Goal: Task Accomplishment & Management: Use online tool/utility

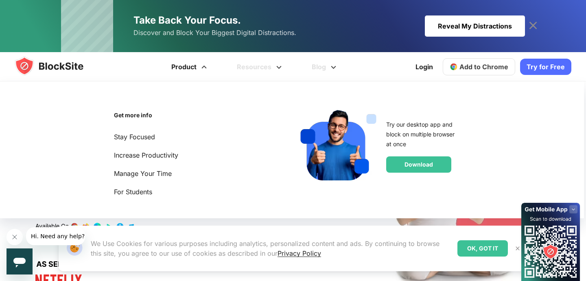
scroll to position [70, 0]
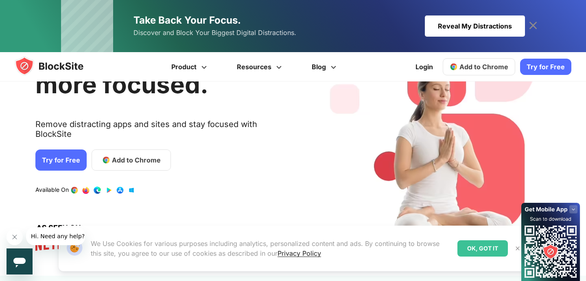
click at [148, 155] on span "Add to Chrome" at bounding box center [136, 160] width 49 height 10
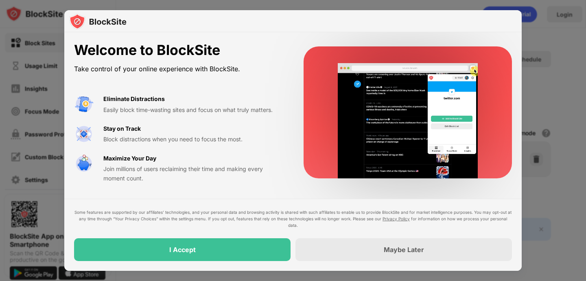
click at [246, 237] on div "Some features are supported by our affiliates’ technologies, and your personal …" at bounding box center [293, 235] width 438 height 52
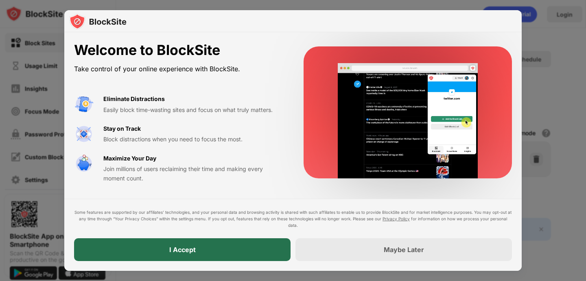
click at [245, 243] on div "I Accept" at bounding box center [182, 249] width 217 height 23
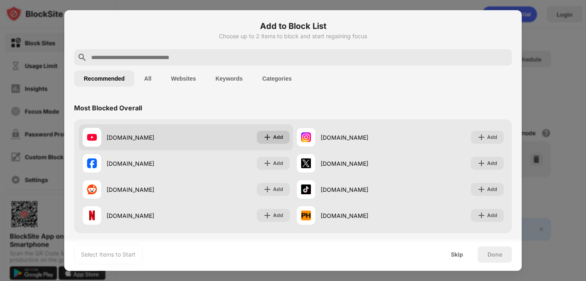
click at [269, 138] on img at bounding box center [267, 137] width 8 height 8
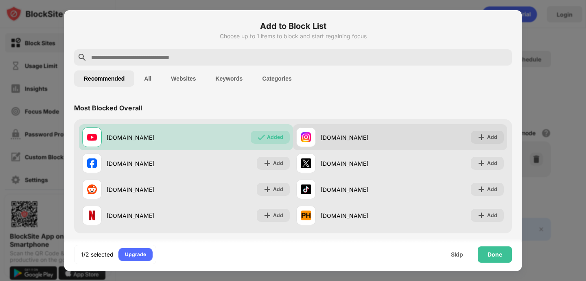
click at [322, 134] on div "instagram.com" at bounding box center [360, 137] width 79 height 9
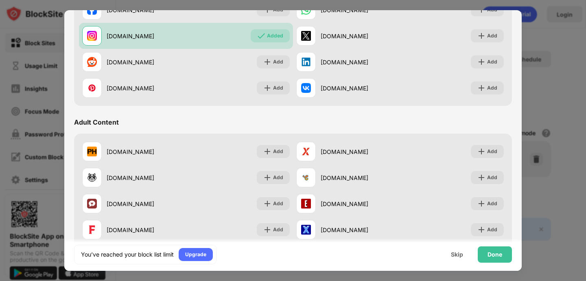
scroll to position [267, 0]
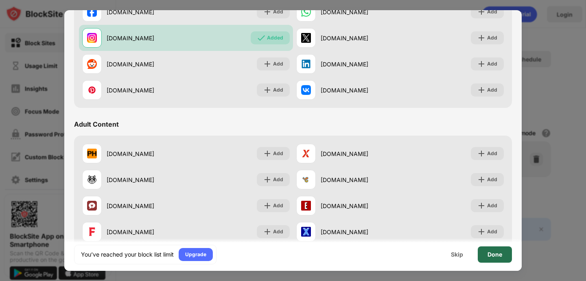
click at [486, 250] on div "Done" at bounding box center [495, 254] width 34 height 16
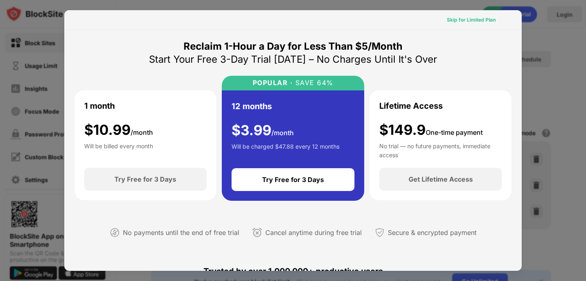
click at [470, 24] on div "Skip for Limited Plan" at bounding box center [471, 20] width 49 height 8
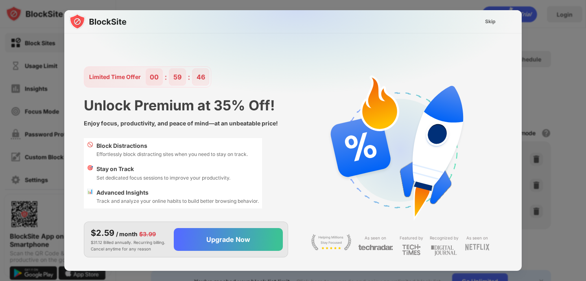
click at [492, 20] on div "Skip" at bounding box center [490, 22] width 11 height 8
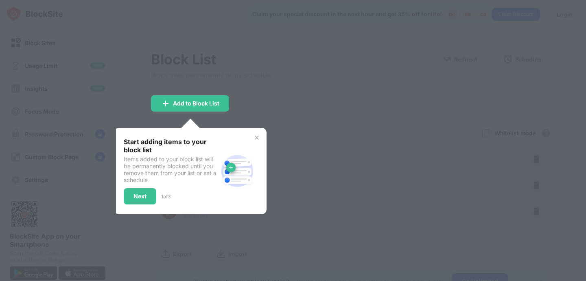
click at [257, 137] on img at bounding box center [257, 137] width 7 height 7
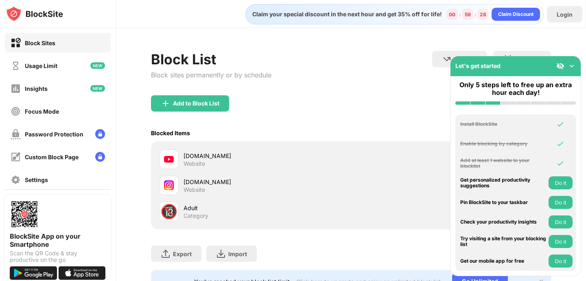
click at [571, 66] on img at bounding box center [572, 66] width 8 height 8
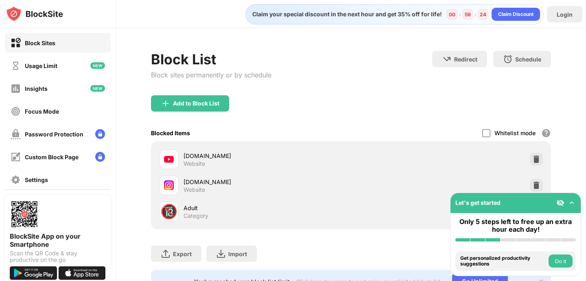
scroll to position [34, 0]
